Goal: Information Seeking & Learning: Learn about a topic

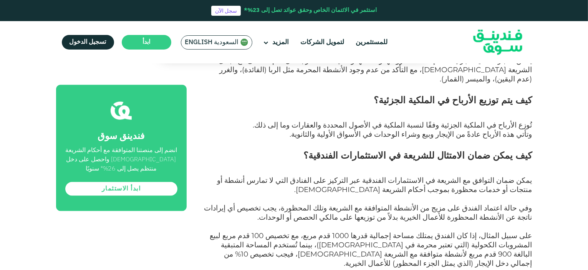
scroll to position [1274, 0]
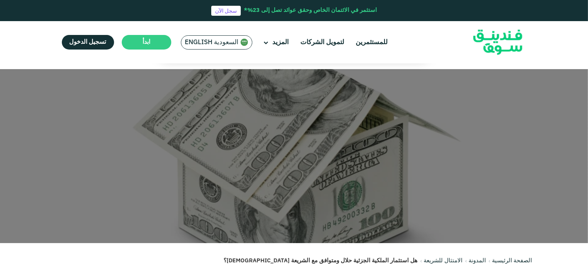
scroll to position [236, 0]
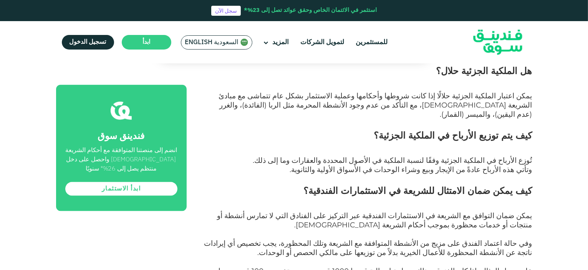
scroll to position [1219, 0]
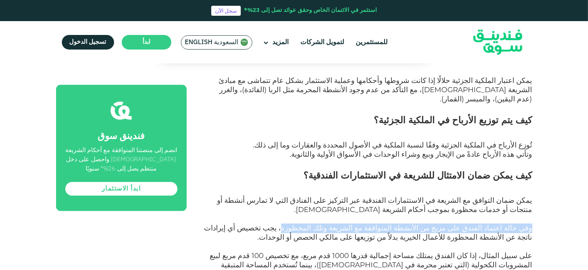
drag, startPoint x: 532, startPoint y: 129, endPoint x: 342, endPoint y: 132, distance: 190.1
copy span "وفي حالة اعتماد الفندق على مزيج من الأنشطة المتوافقة مع الشريعة وتلك المحظورة"
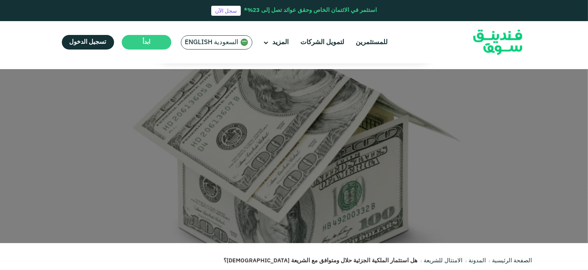
click at [587, 147] on div at bounding box center [294, 156] width 588 height 174
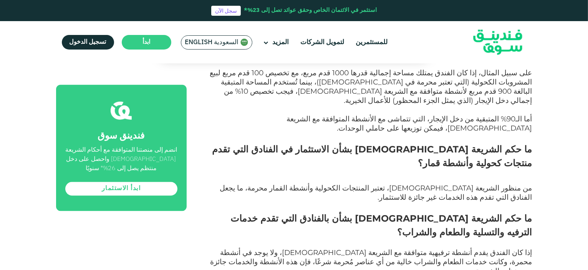
scroll to position [1404, 0]
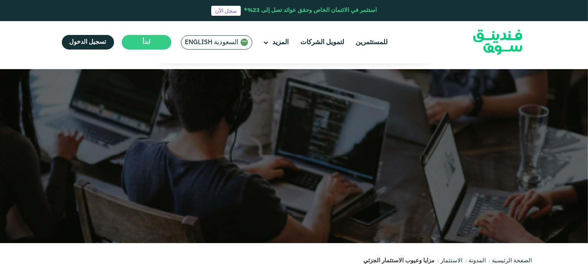
scroll to position [236, 0]
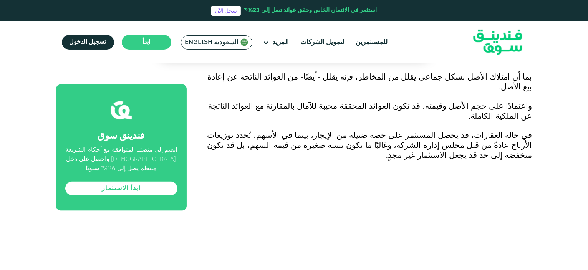
scroll to position [1127, 0]
